Goal: Book appointment/travel/reservation

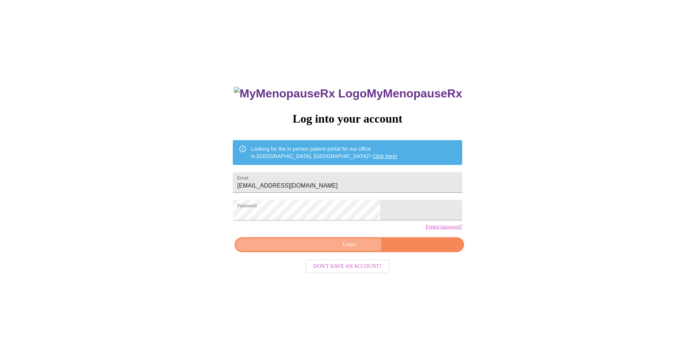
click at [346, 249] on span "Login" at bounding box center [349, 244] width 212 height 9
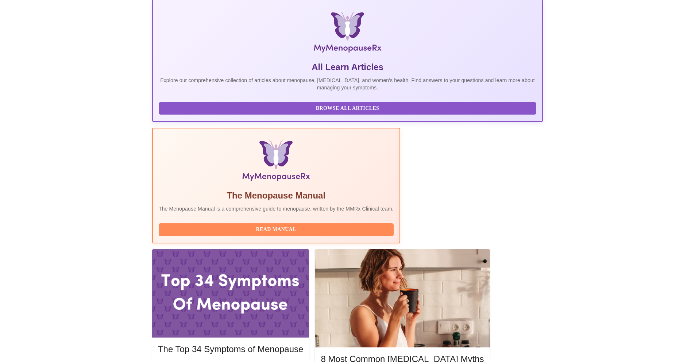
scroll to position [106, 0]
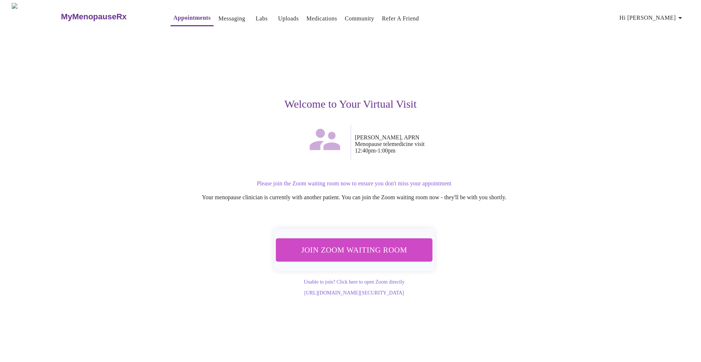
click at [380, 253] on span "Join Zoom Waiting Room" at bounding box center [353, 250] width 137 height 14
